Goal: Transaction & Acquisition: Purchase product/service

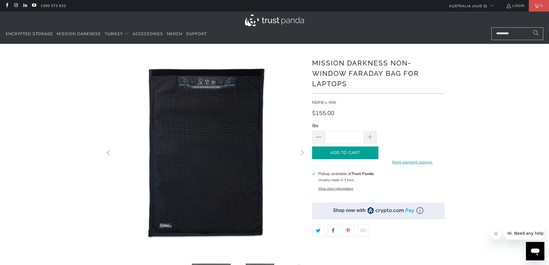
click at [353, 155] on span "Add to Cart" at bounding box center [345, 152] width 54 height 5
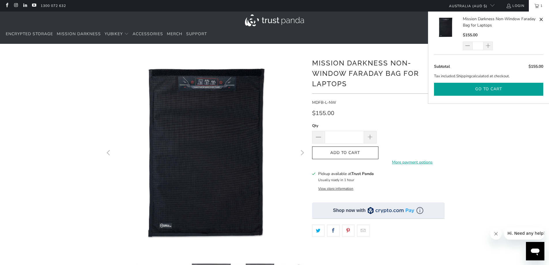
click at [500, 87] on button "Go to cart" at bounding box center [488, 89] width 109 height 13
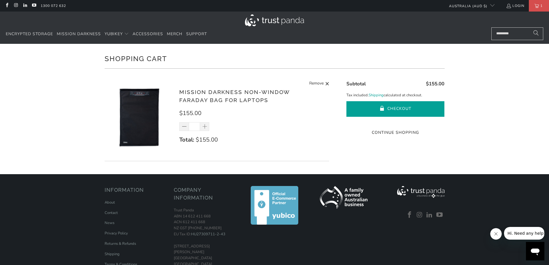
click at [387, 108] on button "Checkout" at bounding box center [395, 109] width 98 height 16
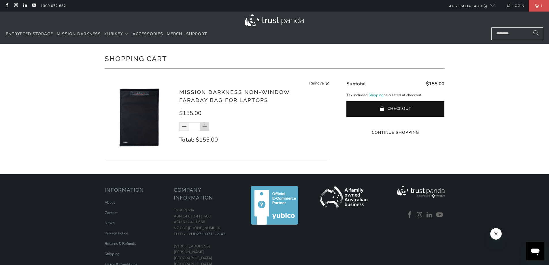
click at [204, 127] on span at bounding box center [205, 127] width 6 height 6
type input "*"
click at [204, 127] on div "*" at bounding box center [197, 126] width 37 height 9
click at [205, 126] on div "*" at bounding box center [197, 126] width 37 height 9
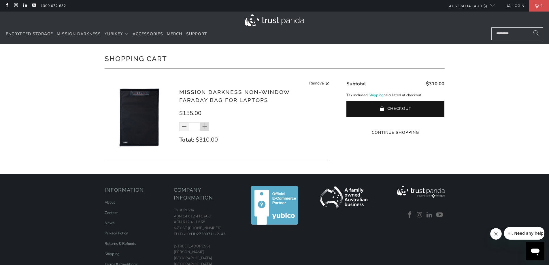
click at [204, 126] on span at bounding box center [205, 127] width 6 height 6
type input "*"
click at [204, 126] on div "*" at bounding box center [197, 126] width 37 height 9
click at [204, 126] on span at bounding box center [205, 127] width 6 height 6
type input "*"
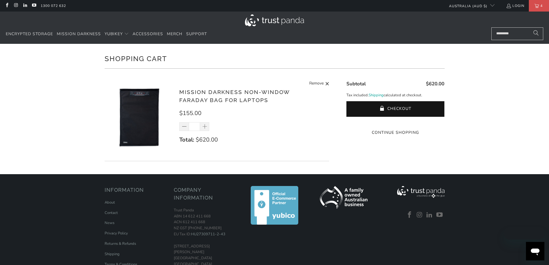
click at [205, 126] on span at bounding box center [205, 127] width 6 height 6
type input "*"
click at [205, 126] on span at bounding box center [205, 127] width 6 height 6
type input "*"
click at [205, 126] on span at bounding box center [205, 127] width 6 height 6
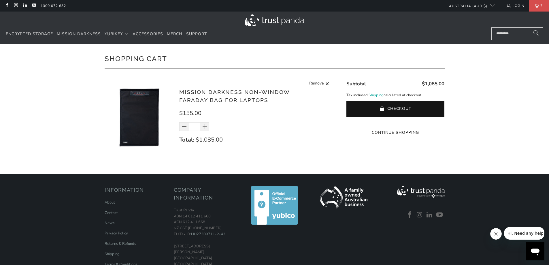
type input "*"
click at [81, 32] on span "Mission Darkness" at bounding box center [79, 33] width 44 height 5
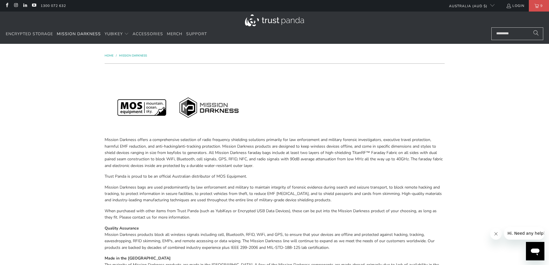
click at [276, 20] on img at bounding box center [274, 20] width 59 height 12
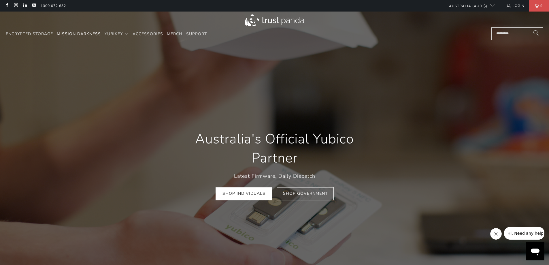
click at [70, 31] on span "Mission Darkness" at bounding box center [79, 33] width 44 height 5
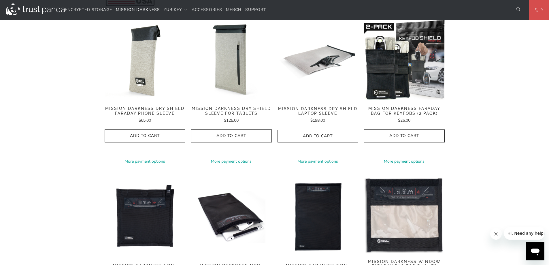
scroll to position [317, 0]
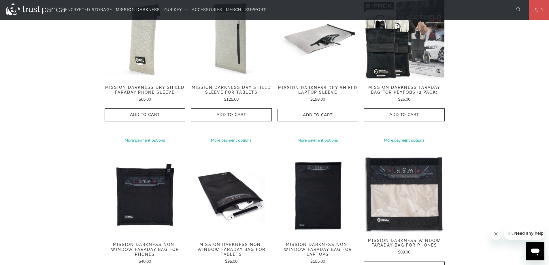
click at [400, 85] on span "Mission Darkness Faraday Bag for Keyfobs (2 pack)" at bounding box center [404, 90] width 81 height 10
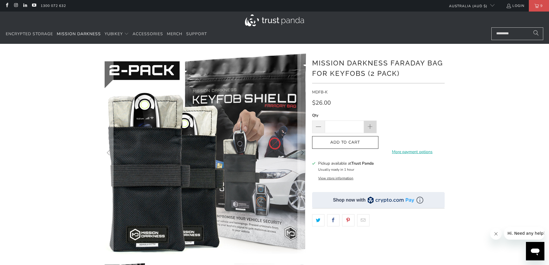
click at [371, 127] on span at bounding box center [370, 127] width 6 height 6
drag, startPoint x: 348, startPoint y: 123, endPoint x: 340, endPoint y: 125, distance: 8.3
click at [340, 125] on input "*" at bounding box center [344, 126] width 39 height 13
click at [373, 128] on span at bounding box center [370, 126] width 13 height 13
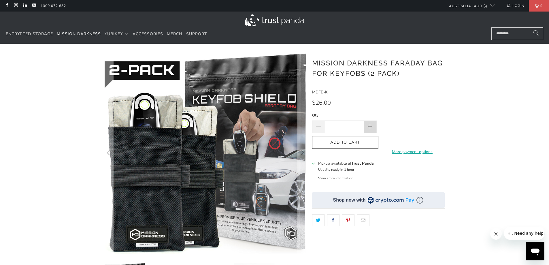
click at [373, 128] on span at bounding box center [370, 126] width 13 height 13
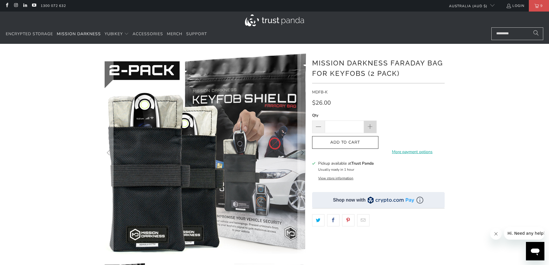
click at [373, 128] on span at bounding box center [370, 126] width 13 height 13
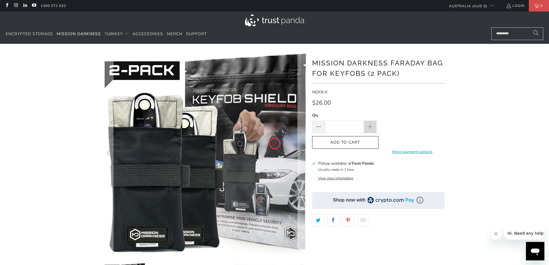
click at [373, 128] on span at bounding box center [370, 126] width 13 height 13
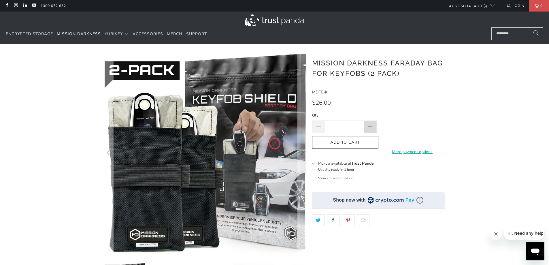
click at [373, 128] on span at bounding box center [370, 126] width 13 height 13
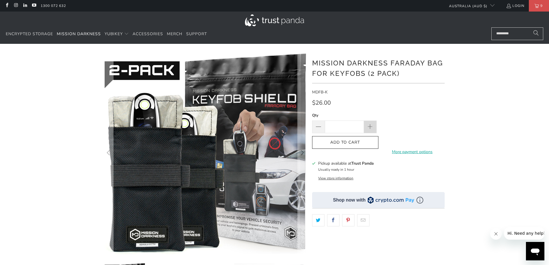
click at [373, 128] on span at bounding box center [370, 126] width 13 height 13
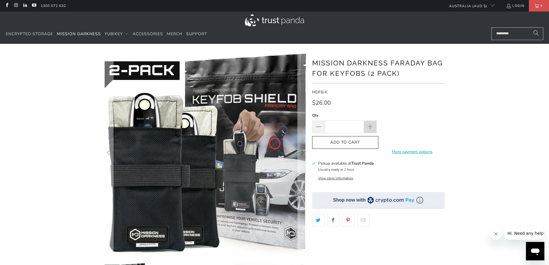
click at [373, 128] on span at bounding box center [370, 126] width 13 height 13
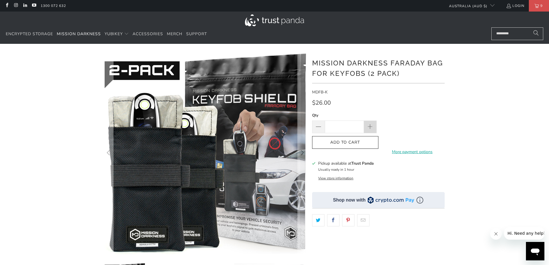
click at [373, 128] on span at bounding box center [370, 126] width 13 height 13
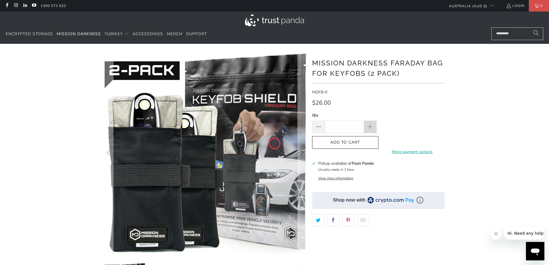
click at [373, 128] on span at bounding box center [370, 126] width 13 height 13
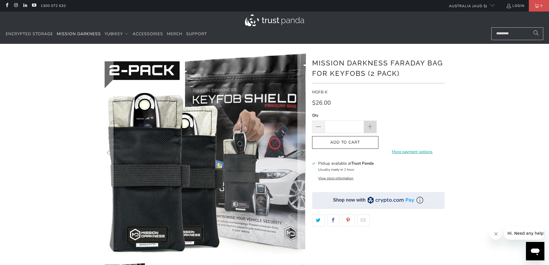
click at [373, 128] on span at bounding box center [370, 126] width 13 height 13
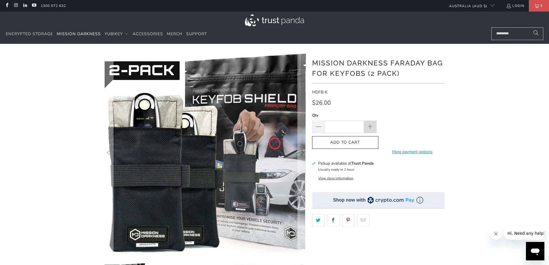
click at [373, 128] on span at bounding box center [370, 126] width 13 height 13
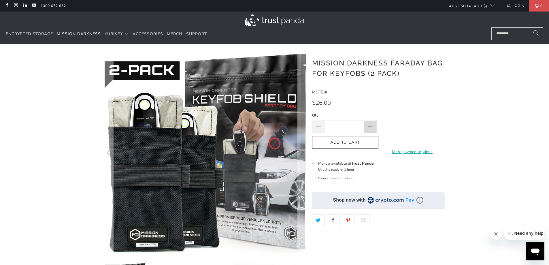
click at [373, 128] on span at bounding box center [370, 126] width 13 height 13
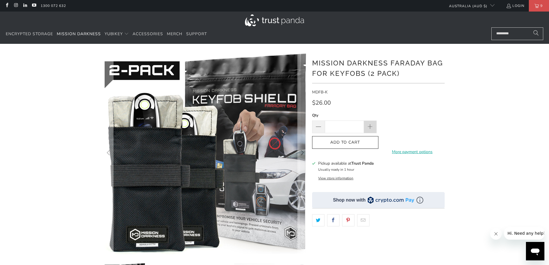
click at [373, 128] on span at bounding box center [370, 126] width 13 height 13
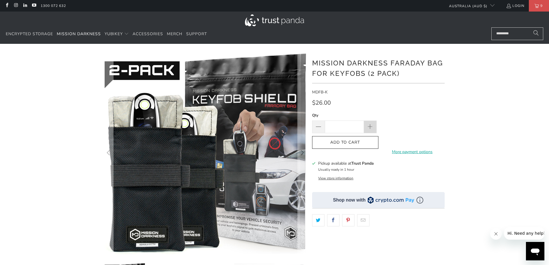
click at [373, 128] on span at bounding box center [370, 126] width 13 height 13
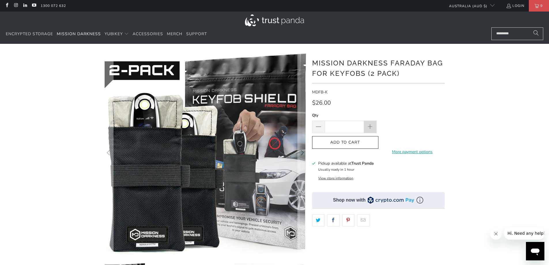
click at [373, 128] on span at bounding box center [370, 126] width 13 height 13
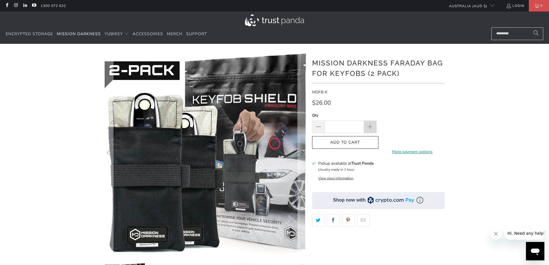
click at [373, 128] on span at bounding box center [370, 126] width 13 height 13
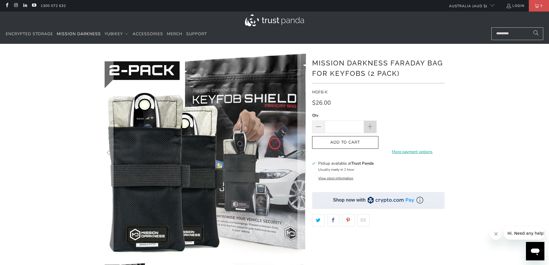
click at [373, 128] on span at bounding box center [370, 126] width 13 height 13
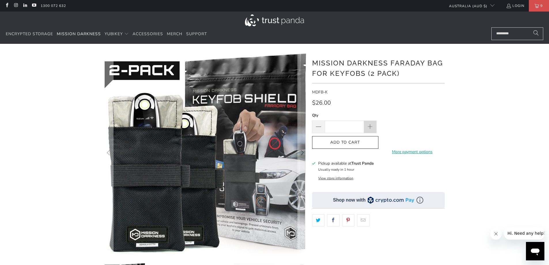
click at [373, 128] on span at bounding box center [370, 126] width 13 height 13
click at [351, 127] on input "***" at bounding box center [344, 126] width 39 height 13
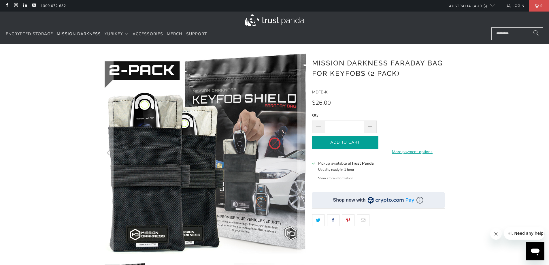
type input "****"
click at [347, 144] on icon "button" at bounding box center [345, 142] width 9 height 9
